Goal: Task Accomplishment & Management: Manage account settings

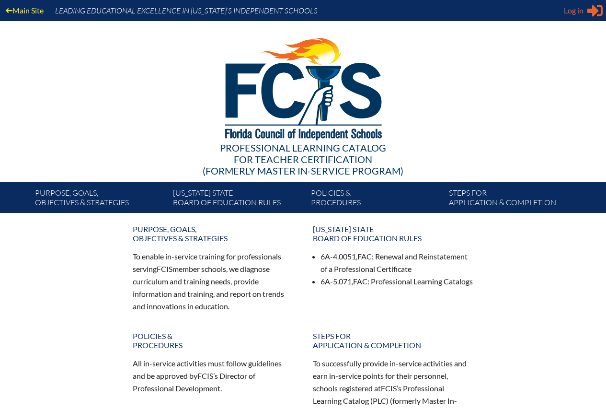
click at [569, 9] on span "Log in" at bounding box center [574, 11] width 20 height 12
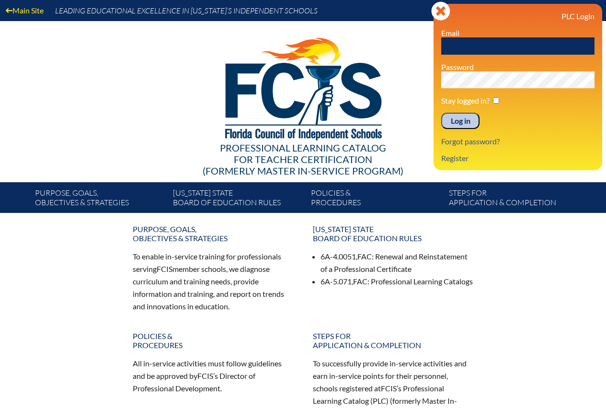
click at [486, 46] on input "text" at bounding box center [518, 45] width 153 height 17
type input "[EMAIL_ADDRESS][DOMAIN_NAME]"
click at [498, 101] on input "checkbox" at bounding box center [496, 100] width 6 height 6
checkbox input "true"
click at [462, 121] on input "Log in" at bounding box center [461, 121] width 38 height 16
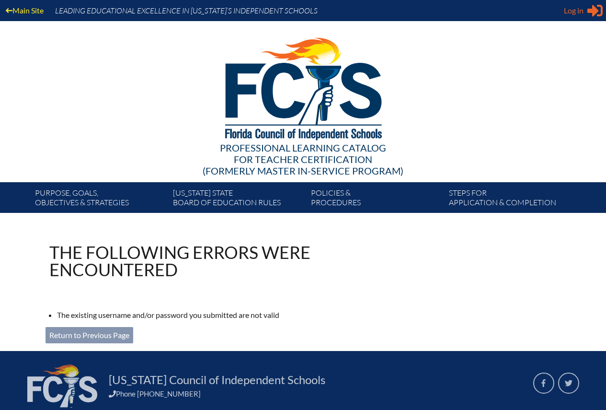
click at [571, 16] on span "Log in" at bounding box center [574, 11] width 20 height 12
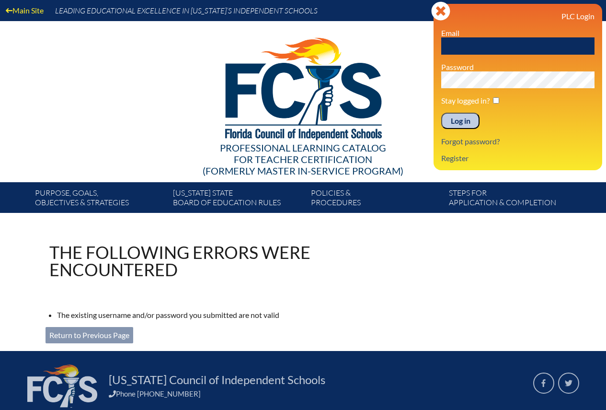
click at [511, 49] on input "text" at bounding box center [518, 45] width 153 height 17
type input "stephanie.sifrit@img.com"
click at [442, 113] on input "Log in" at bounding box center [461, 121] width 38 height 16
